Goal: Transaction & Acquisition: Purchase product/service

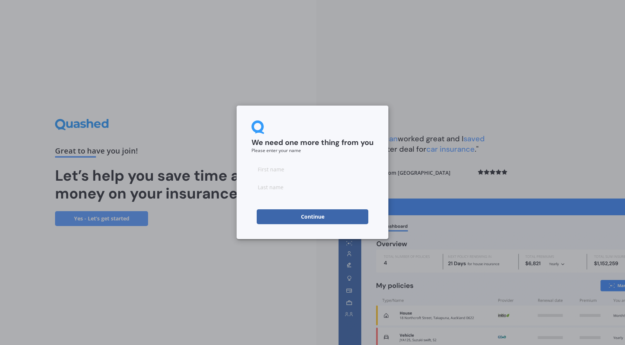
click at [359, 175] on input at bounding box center [312, 169] width 122 height 15
type input "[PERSON_NAME]"
click at [251, 212] on div "We need one more thing from you Please enter your name [PERSON_NAME] Continue" at bounding box center [313, 173] width 152 height 134
click at [268, 216] on button "Continue" at bounding box center [313, 216] width 112 height 15
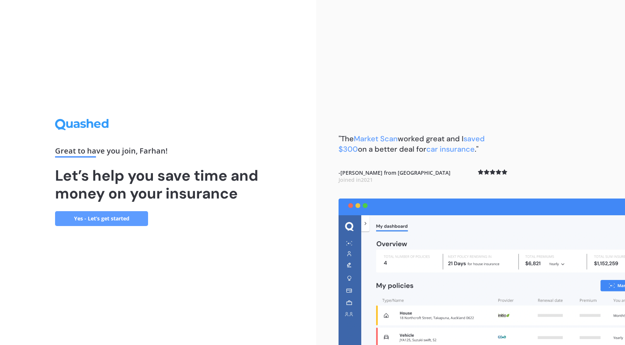
click at [107, 222] on link "Yes - Let’s get started" at bounding box center [101, 218] width 93 height 15
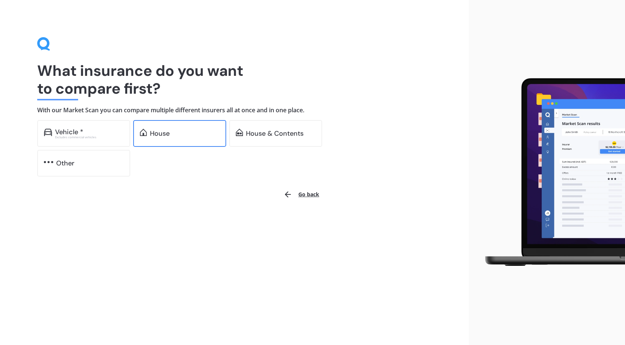
click at [155, 135] on div "House" at bounding box center [160, 133] width 20 height 7
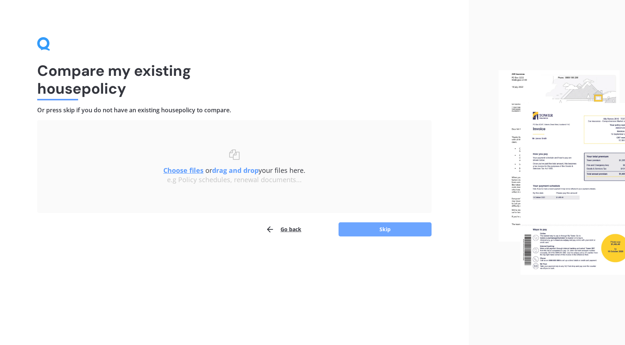
click at [357, 231] on button "Skip" at bounding box center [384, 229] width 93 height 14
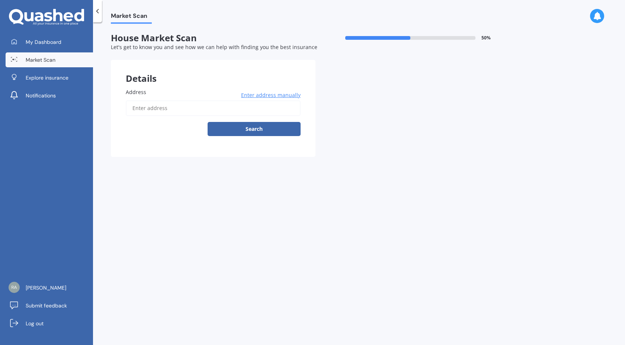
click at [228, 105] on input "Address" at bounding box center [213, 108] width 175 height 16
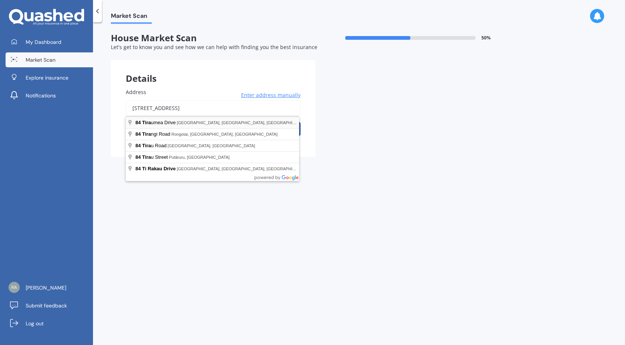
type input "[STREET_ADDRESS] 2010"
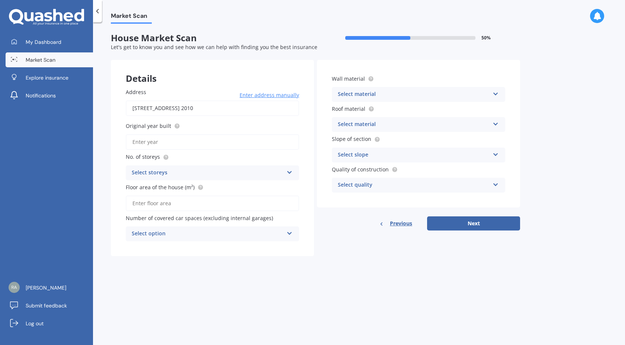
click at [212, 146] on input "Original year built" at bounding box center [212, 142] width 173 height 16
type input "1963"
click at [200, 168] on div "Select storeys 1 2 3 4 5+" at bounding box center [212, 172] width 173 height 15
click at [186, 191] on div "1" at bounding box center [212, 187] width 173 height 13
click at [184, 207] on input "Floor area of the house (m²)" at bounding box center [212, 204] width 173 height 16
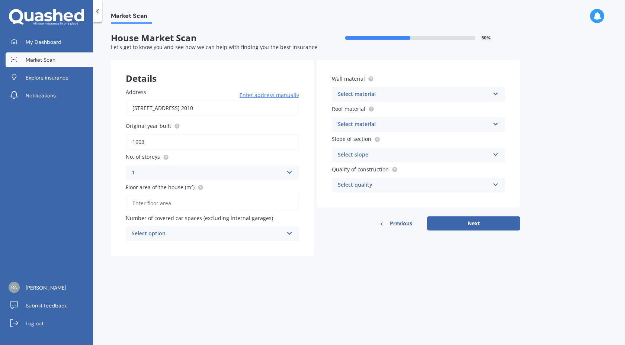
type input "105"
click at [180, 234] on div "Select option" at bounding box center [208, 233] width 152 height 9
click at [181, 247] on div "0" at bounding box center [212, 248] width 173 height 13
click at [345, 100] on div "Select material Artificial weatherboard/plank cladding Blockwork Brick veneer D…" at bounding box center [418, 94] width 173 height 15
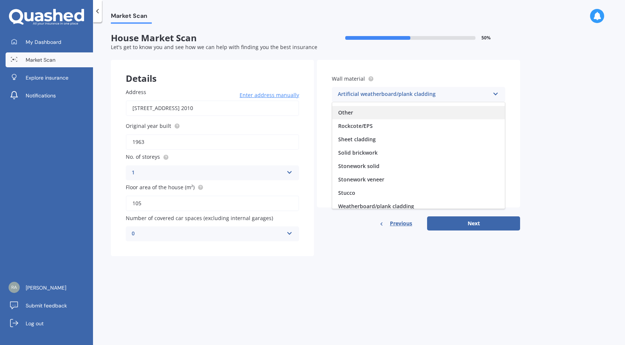
scroll to position [68, 0]
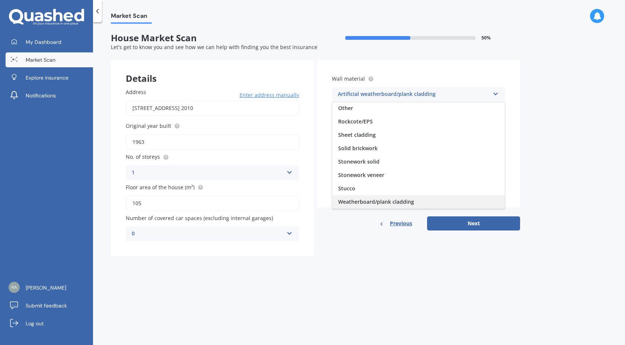
click at [355, 199] on span "Weatherboard/plank cladding" at bounding box center [376, 201] width 76 height 7
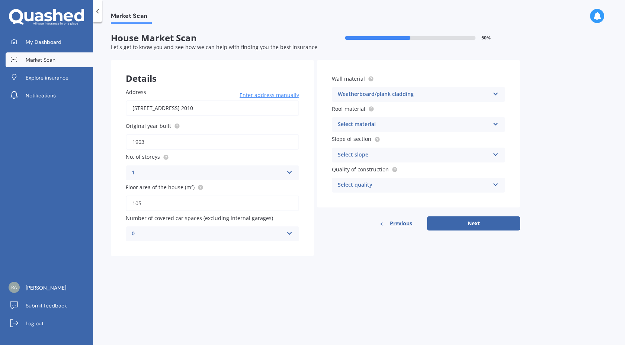
click at [351, 126] on div "Select material" at bounding box center [414, 124] width 152 height 9
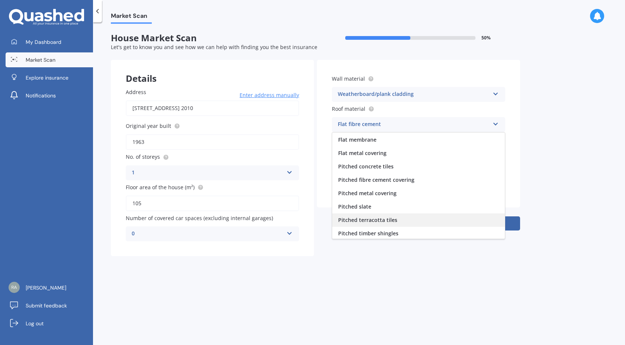
scroll to position [11, 0]
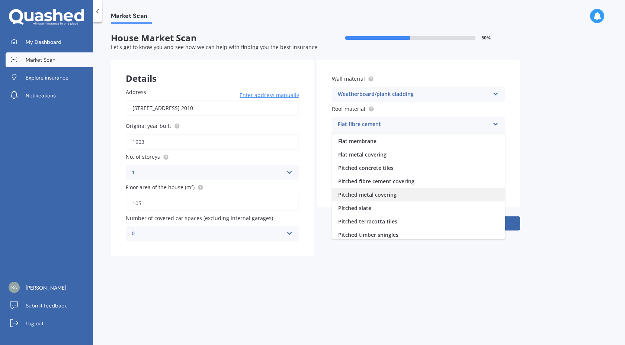
click at [408, 197] on div "Pitched metal covering" at bounding box center [418, 194] width 173 height 13
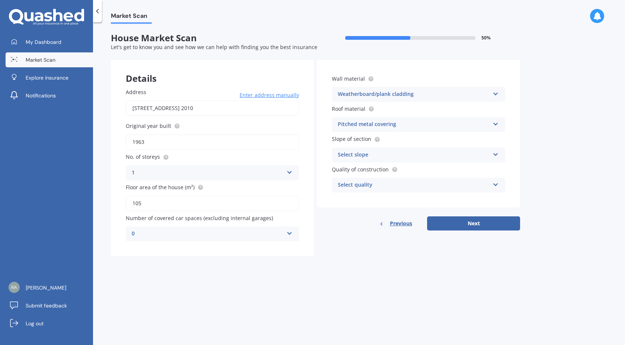
click at [386, 163] on div "Wall material Weatherboard/plank cladding Artificial weatherboard/plank claddin…" at bounding box center [418, 134] width 203 height 148
click at [386, 158] on div "Select slope" at bounding box center [414, 155] width 152 height 9
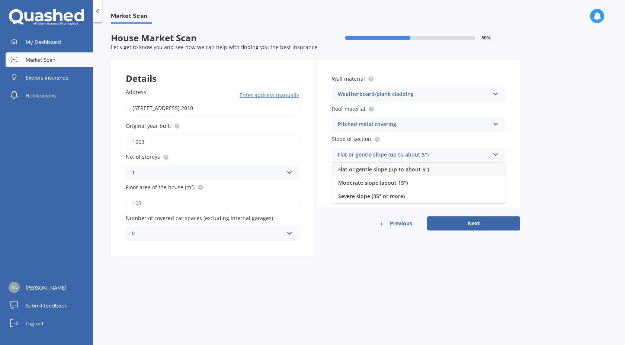
click at [386, 168] on span "Flat or gentle slope (up to about 5°)" at bounding box center [383, 169] width 91 height 7
click at [385, 180] on div "Select quality Standard High Prestige" at bounding box center [418, 185] width 173 height 15
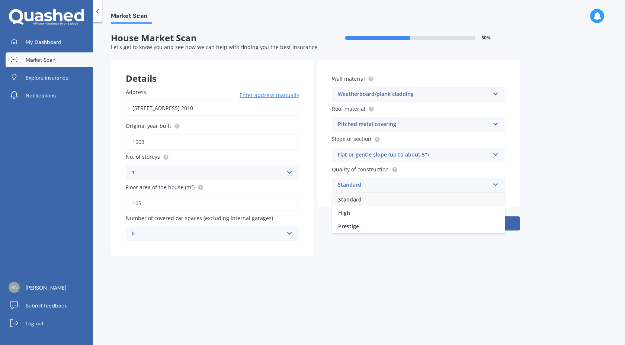
click at [384, 199] on div "Standard" at bounding box center [418, 199] width 173 height 13
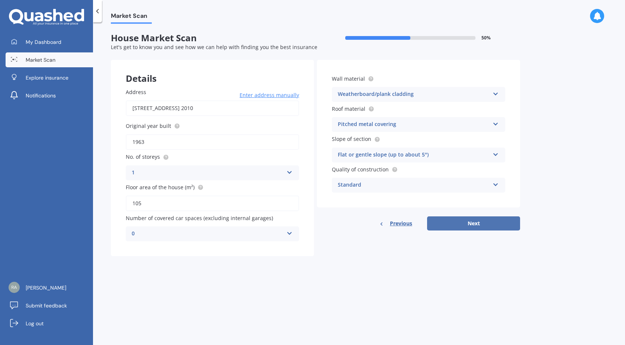
click at [489, 221] on button "Next" at bounding box center [473, 223] width 93 height 14
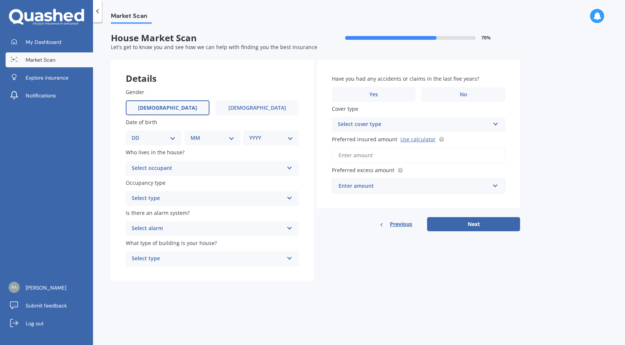
click at [195, 111] on label "[DEMOGRAPHIC_DATA]" at bounding box center [168, 107] width 84 height 15
click at [0, 0] on input "[DEMOGRAPHIC_DATA]" at bounding box center [0, 0] width 0 height 0
click at [161, 134] on select "DD 01 02 03 04 05 06 07 08 09 10 11 12 13 14 15 16 17 18 19 20 21 22 23 24 25 2…" at bounding box center [154, 138] width 44 height 8
select select "08"
click at [138, 134] on select "DD 01 02 03 04 05 06 07 08 09 10 11 12 13 14 15 16 17 18 19 20 21 22 23 24 25 2…" at bounding box center [154, 138] width 44 height 8
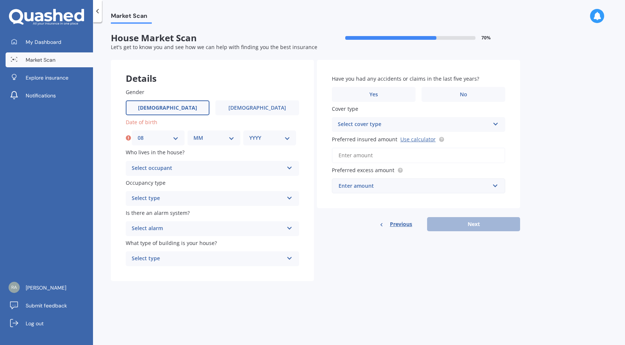
click at [201, 141] on select "MM 01 02 03 04 05 06 07 08 09 10 11 12" at bounding box center [213, 138] width 41 height 8
select select "10"
click at [193, 134] on select "MM 01 02 03 04 05 06 07 08 09 10 11 12" at bounding box center [213, 138] width 41 height 8
click at [256, 141] on select "YYYY 2009 2008 2007 2006 2005 2004 2003 2002 2001 2000 1999 1998 1997 1996 1995…" at bounding box center [269, 138] width 41 height 8
select select "1998"
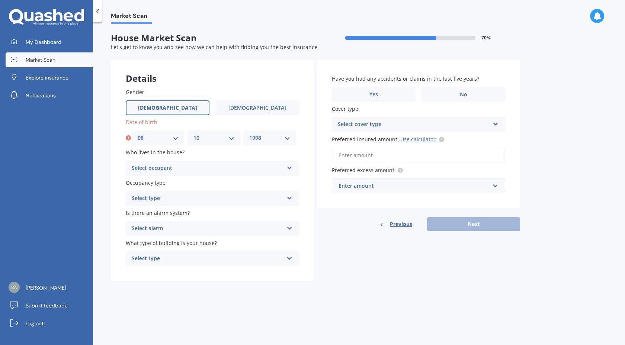
click at [249, 134] on select "YYYY 2009 2008 2007 2006 2005 2004 2003 2002 2001 2000 1999 1998 1997 1996 1995…" at bounding box center [269, 138] width 41 height 8
click at [165, 171] on div "Select occupant" at bounding box center [208, 168] width 152 height 9
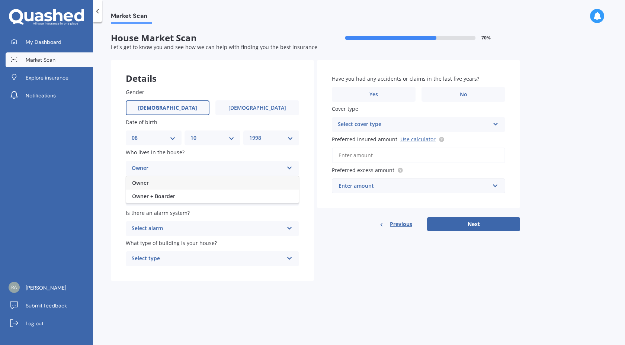
click at [166, 189] on div "Owner" at bounding box center [212, 182] width 173 height 13
click at [165, 200] on div "Select type" at bounding box center [208, 198] width 152 height 9
click at [165, 214] on div "Permanent" at bounding box center [212, 212] width 173 height 13
click at [164, 236] on div "Select alarm Yes, monitored Yes, not monitored No" at bounding box center [212, 228] width 173 height 15
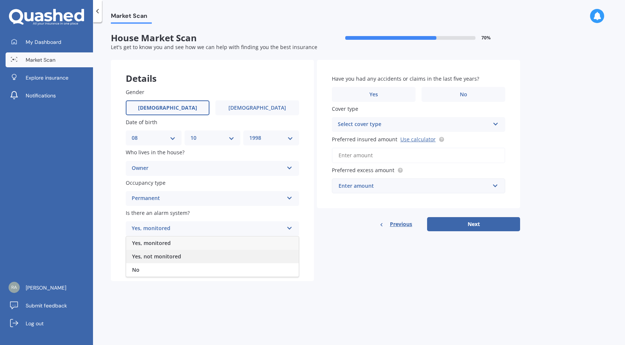
click at [162, 259] on span "Yes, not monitored" at bounding box center [156, 256] width 49 height 7
click at [160, 260] on div "Select type" at bounding box center [208, 258] width 152 height 9
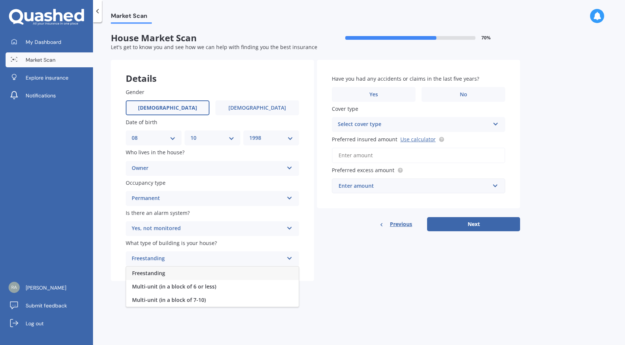
click at [160, 273] on span "Freestanding" at bounding box center [148, 273] width 33 height 7
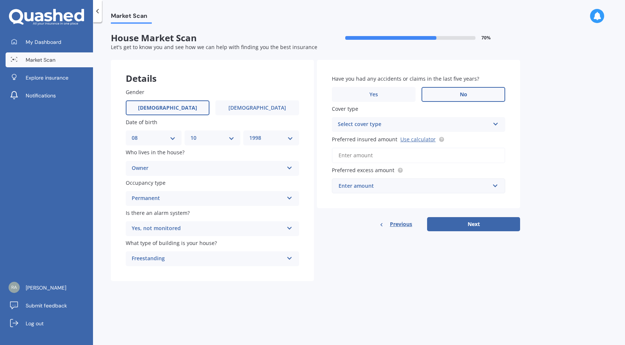
click at [430, 98] on label "No" at bounding box center [463, 94] width 84 height 15
click at [0, 0] on input "No" at bounding box center [0, 0] width 0 height 0
click at [423, 122] on div "Select cover type" at bounding box center [414, 124] width 152 height 9
click at [419, 139] on div "High" at bounding box center [418, 138] width 173 height 13
click at [414, 164] on div "Have you had any accidents or claims in the last five years? Yes No Cover type …" at bounding box center [418, 134] width 203 height 148
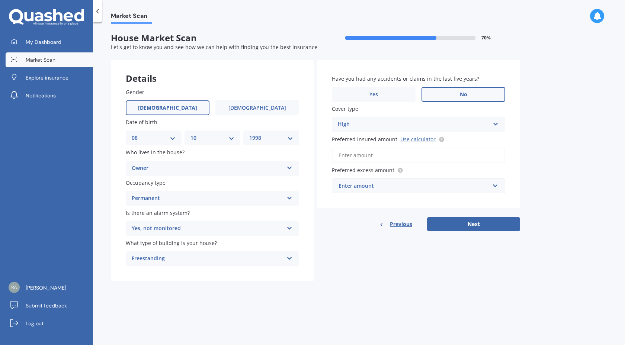
click at [413, 158] on input "Preferred insured amount Use calculator" at bounding box center [418, 156] width 173 height 16
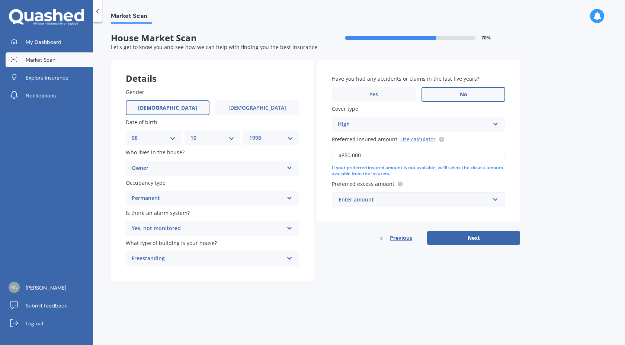
type input "$850,000"
click at [388, 204] on div "Enter amount" at bounding box center [413, 200] width 151 height 8
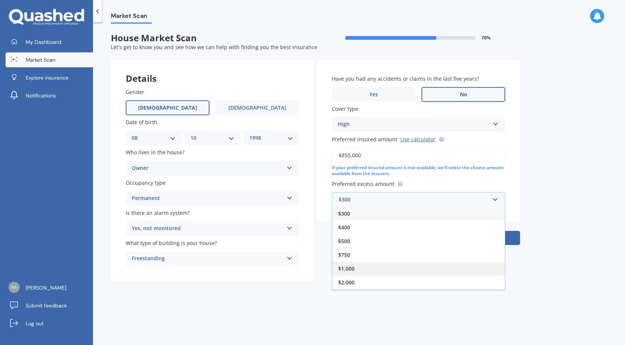
click at [356, 267] on div "$1,000" at bounding box center [418, 269] width 173 height 14
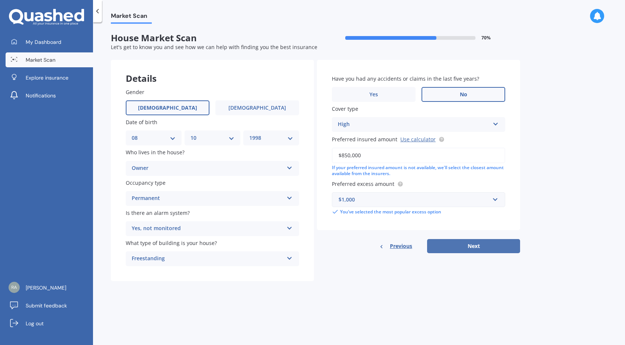
click at [451, 247] on button "Next" at bounding box center [473, 246] width 93 height 14
select select "08"
select select "10"
select select "1998"
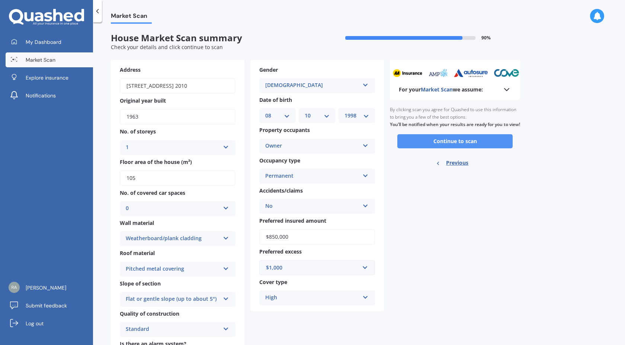
click at [462, 146] on button "Continue to scan" at bounding box center [454, 141] width 115 height 14
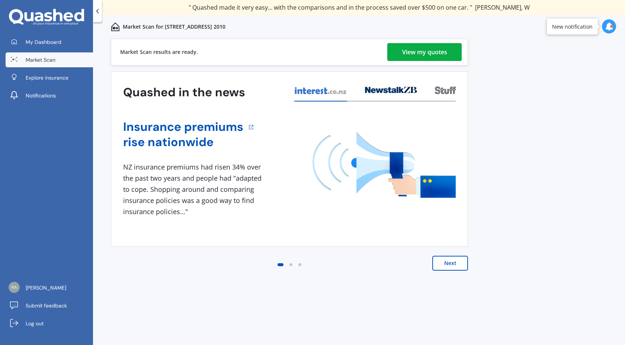
click at [404, 63] on div "Market Scan results are ready. View my quotes" at bounding box center [289, 52] width 357 height 27
click at [412, 57] on div "View my quotes" at bounding box center [424, 52] width 45 height 18
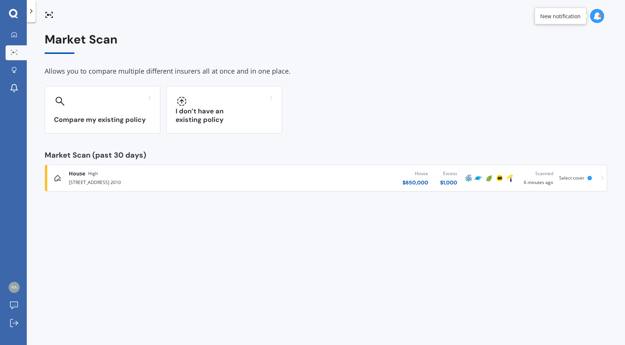
click at [340, 179] on div "House $ 850,000 Excess $ 1,000" at bounding box center [360, 178] width 205 height 22
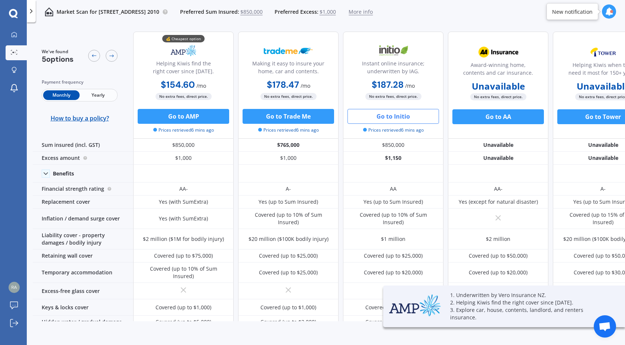
click at [392, 117] on button "Go to Initio" at bounding box center [392, 116] width 91 height 15
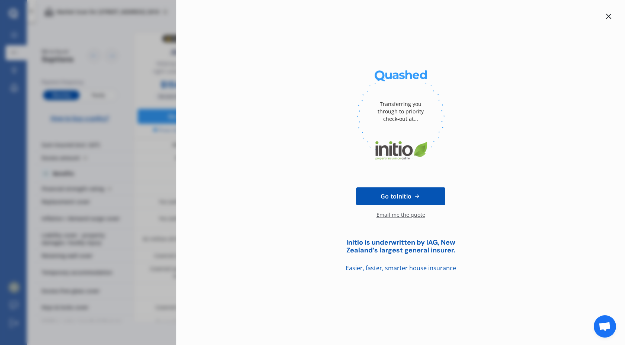
click at [615, 19] on div "Transferring you through to priority check-out at... Go to Initio Email me the …" at bounding box center [400, 172] width 449 height 345
click at [611, 19] on div at bounding box center [608, 16] width 9 height 9
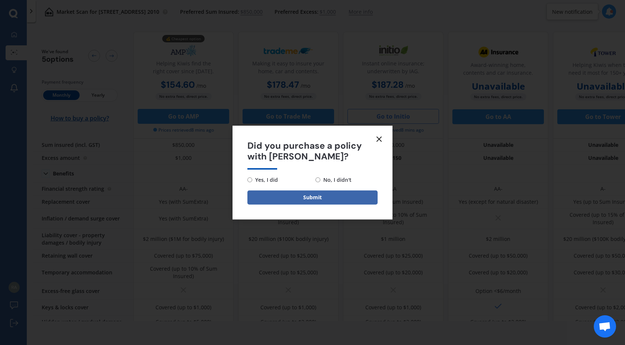
click at [380, 138] on icon at bounding box center [379, 139] width 9 height 9
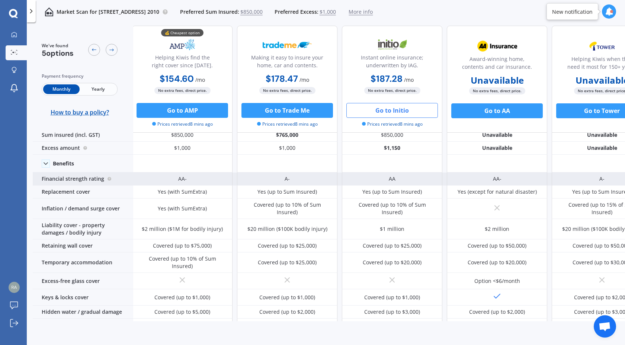
scroll to position [0, 1]
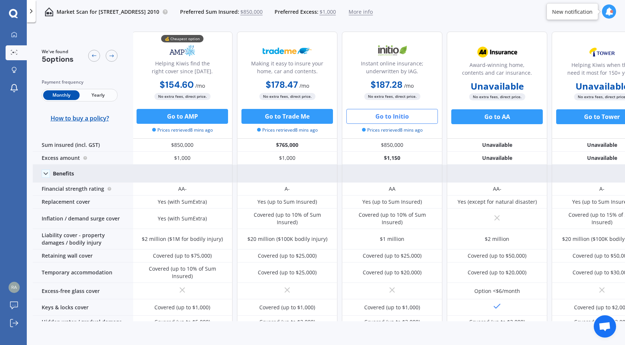
click at [45, 173] on icon at bounding box center [45, 173] width 7 height 7
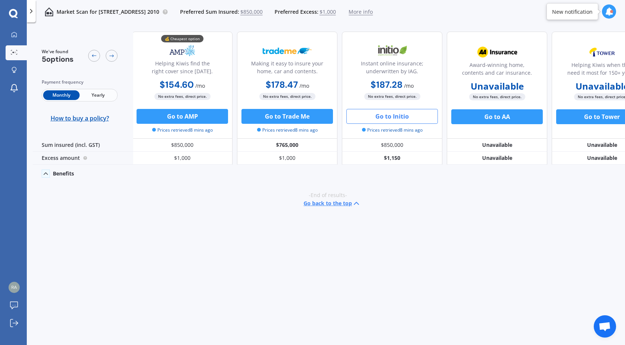
click at [45, 173] on polyline at bounding box center [46, 174] width 4 height 2
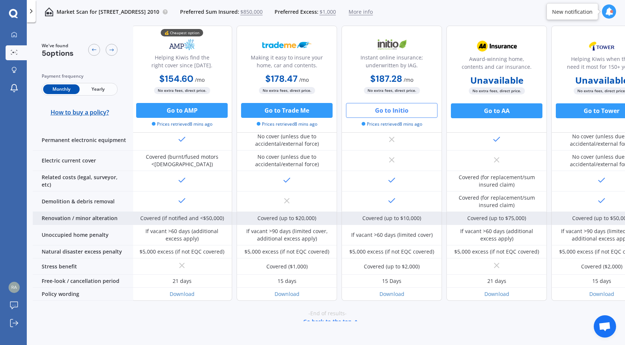
scroll to position [283, 1]
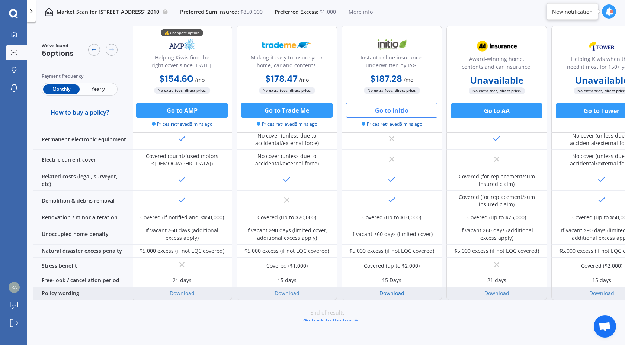
click at [386, 290] on link "Download" at bounding box center [391, 293] width 25 height 7
click at [177, 290] on link "Download" at bounding box center [182, 293] width 25 height 7
